Goal: Use online tool/utility: Utilize a website feature to perform a specific function

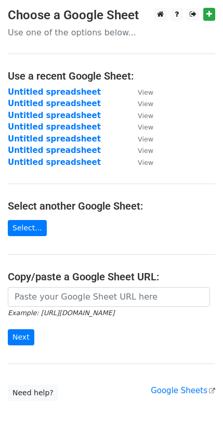
click at [63, 304] on input "url" at bounding box center [109, 297] width 202 height 20
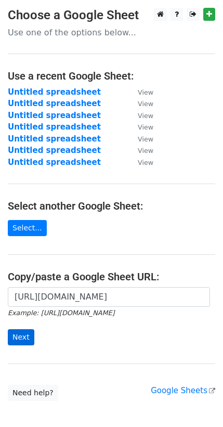
type input "[URL][DOMAIN_NAME]"
click at [20, 338] on input "Next" at bounding box center [21, 337] width 27 height 16
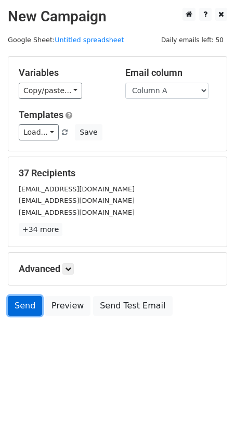
click at [24, 306] on link "Send" at bounding box center [25, 306] width 34 height 20
